Goal: Information Seeking & Learning: Learn about a topic

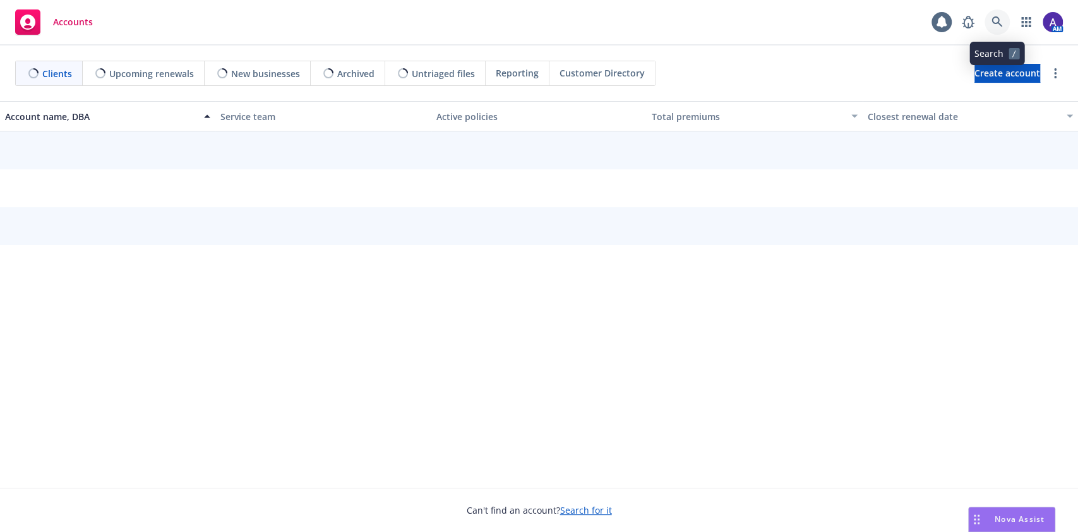
click at [994, 23] on icon at bounding box center [996, 21] width 11 height 11
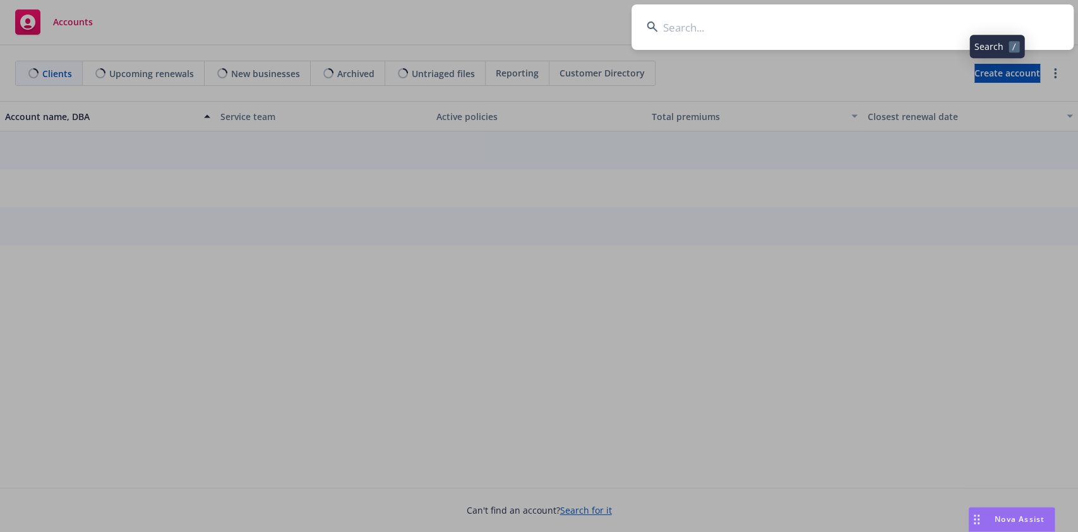
click at [928, 18] on input at bounding box center [852, 26] width 442 height 45
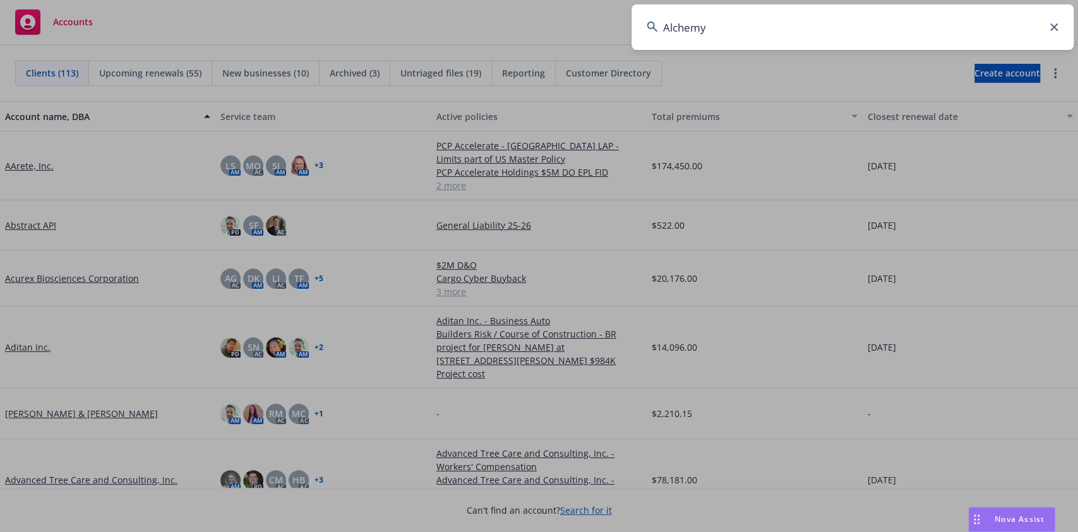
click at [928, 18] on input "Alchemy" at bounding box center [852, 26] width 442 height 45
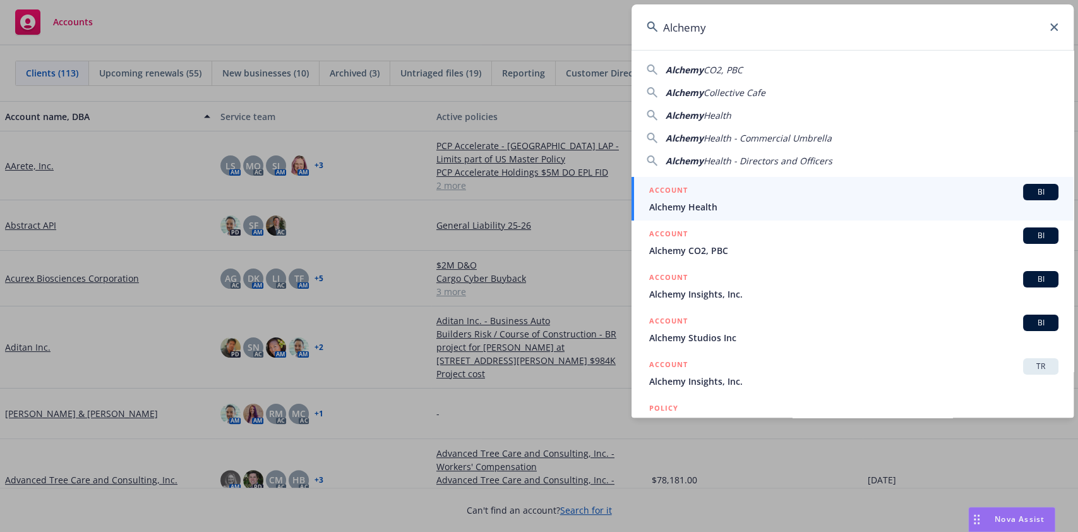
type input "Alchemy"
click at [733, 181] on link "ACCOUNT BI Alchemy Health" at bounding box center [852, 199] width 442 height 44
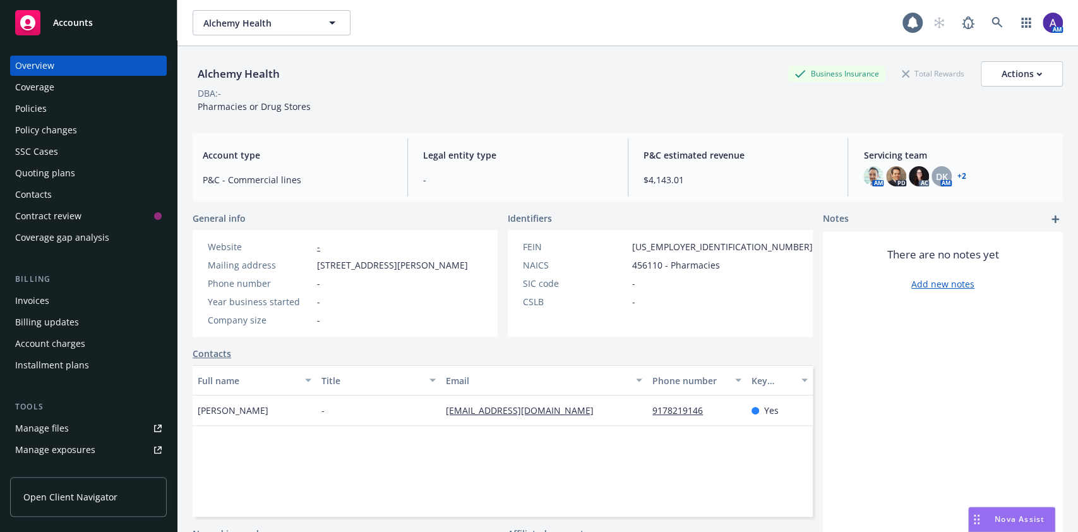
click at [71, 107] on div "Policies" at bounding box center [88, 109] width 147 height 20
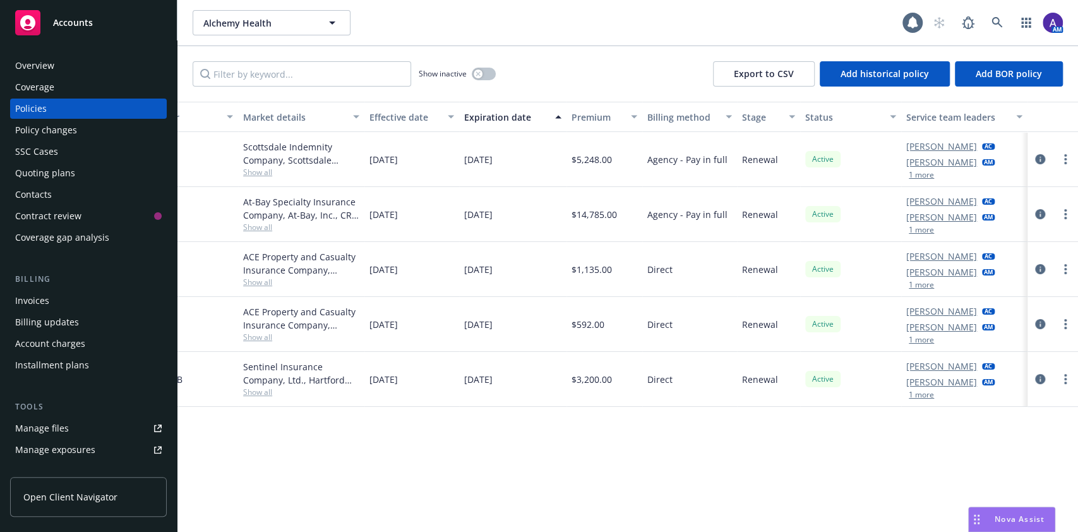
scroll to position [0, 316]
click at [483, 69] on button "button" at bounding box center [484, 74] width 24 height 13
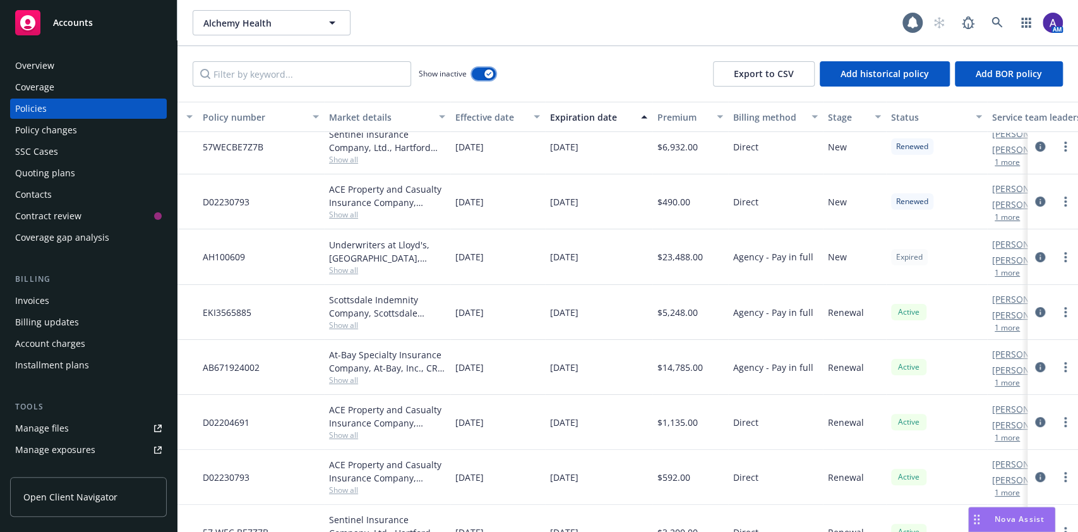
scroll to position [169, 0]
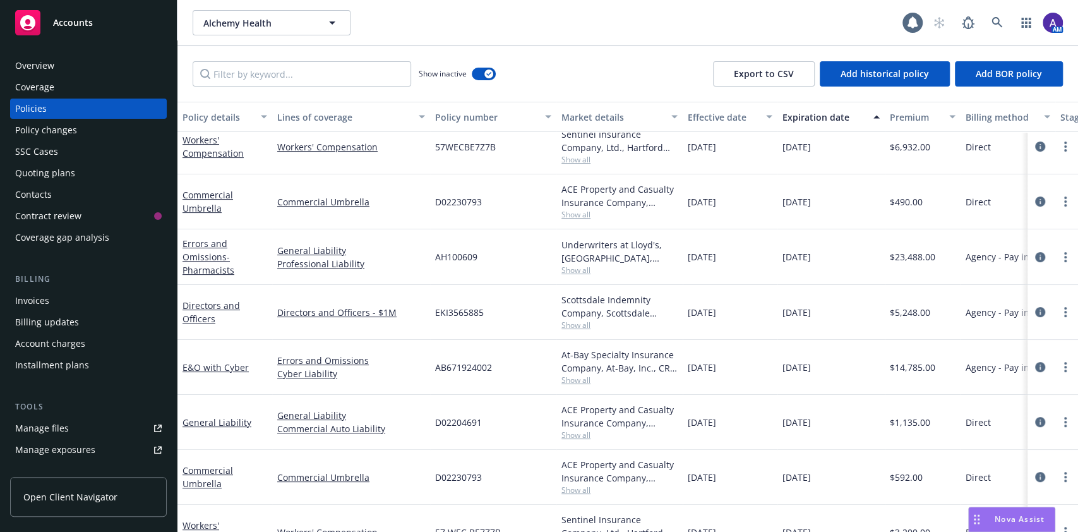
click at [807, 229] on div "[DATE]" at bounding box center [830, 257] width 107 height 56
click at [67, 188] on div "Contacts" at bounding box center [88, 194] width 147 height 20
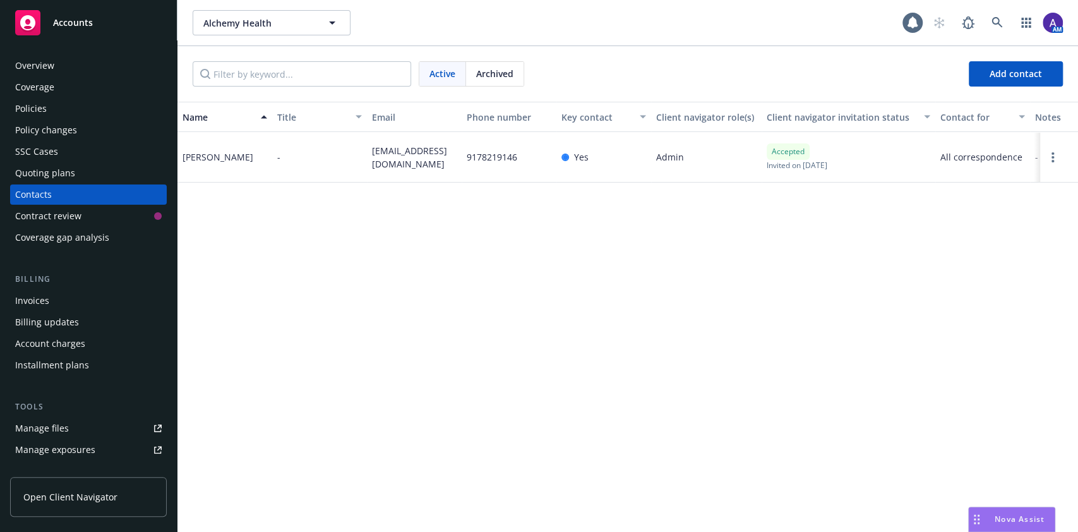
click at [30, 111] on div "Policies" at bounding box center [31, 109] width 32 height 20
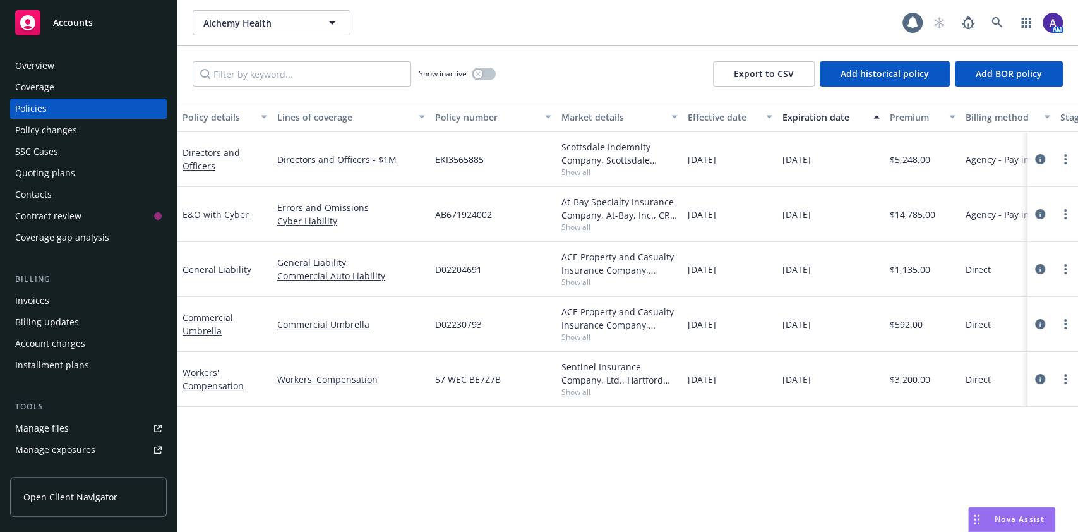
scroll to position [0, 318]
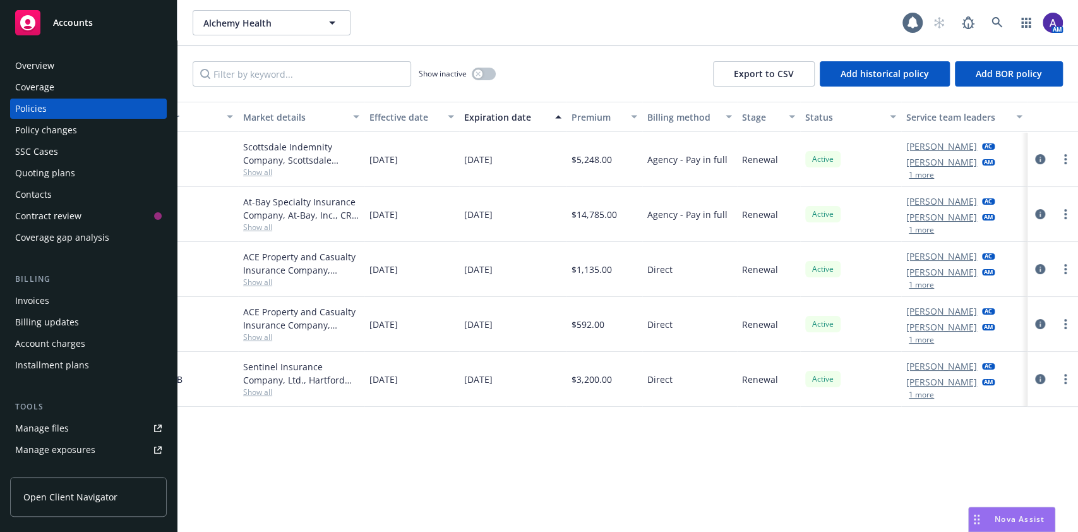
click at [924, 232] on button "1 more" at bounding box center [921, 230] width 25 height 8
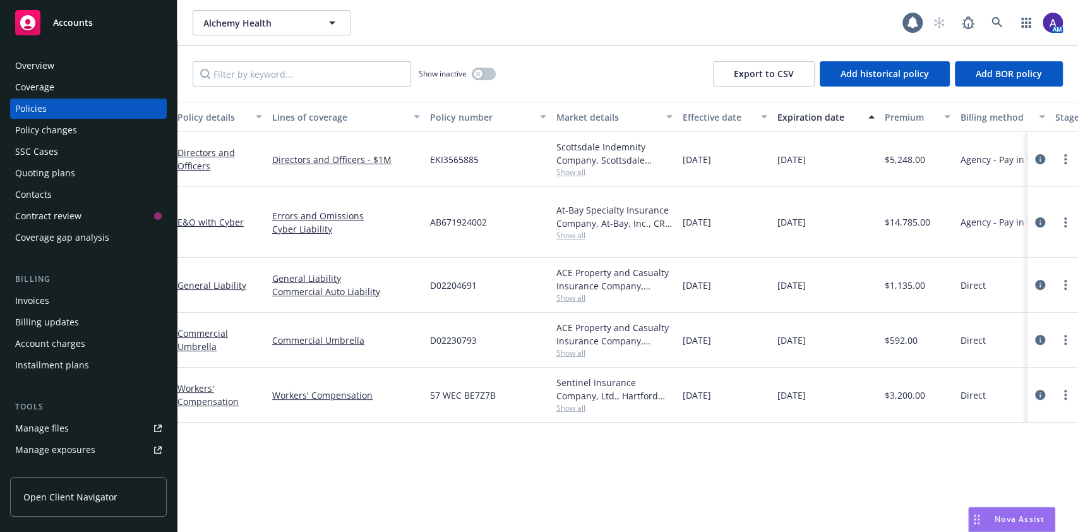
scroll to position [0, 0]
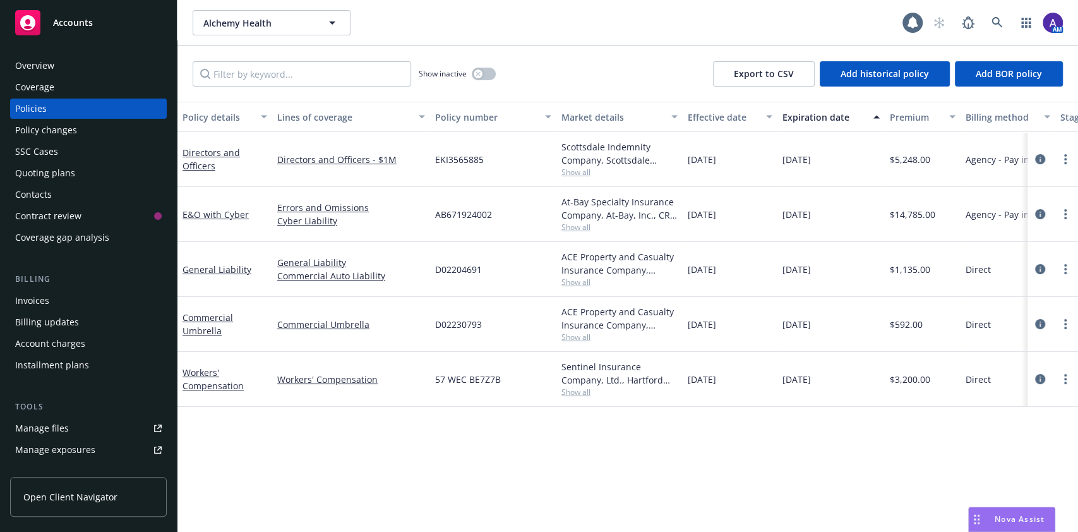
click at [35, 63] on div "Overview" at bounding box center [34, 66] width 39 height 20
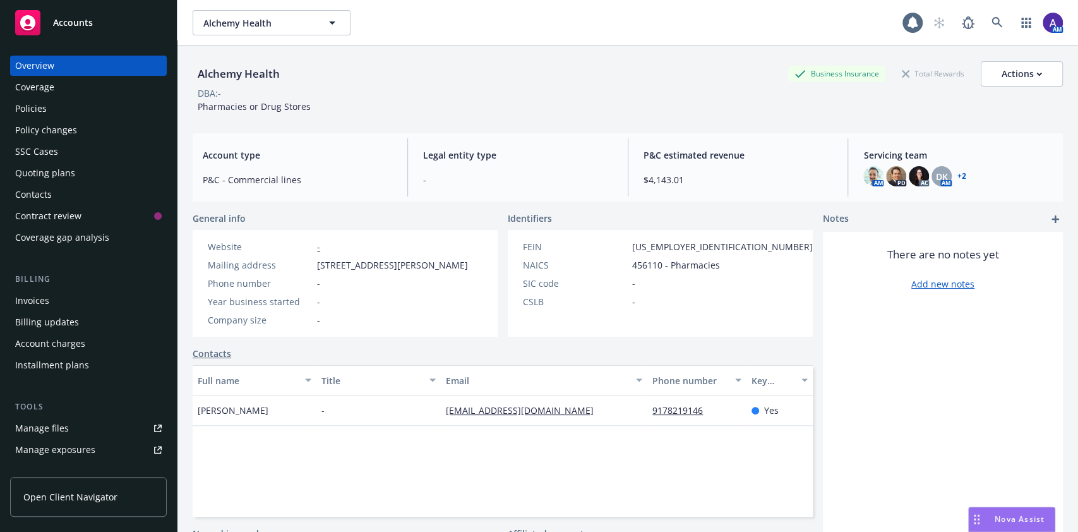
click at [29, 111] on div "Policies" at bounding box center [31, 109] width 32 height 20
